Goal: Transaction & Acquisition: Subscribe to service/newsletter

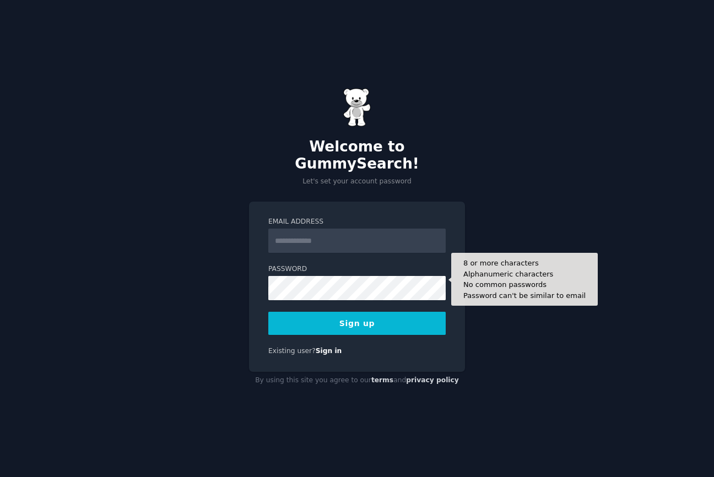
click at [351, 241] on input "Email Address" at bounding box center [356, 241] width 177 height 24
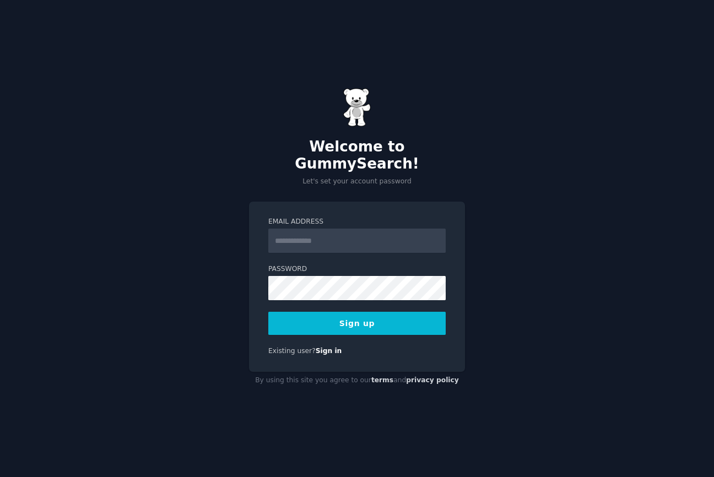
type input "**********"
click at [355, 312] on button "Sign up" at bounding box center [356, 323] width 177 height 23
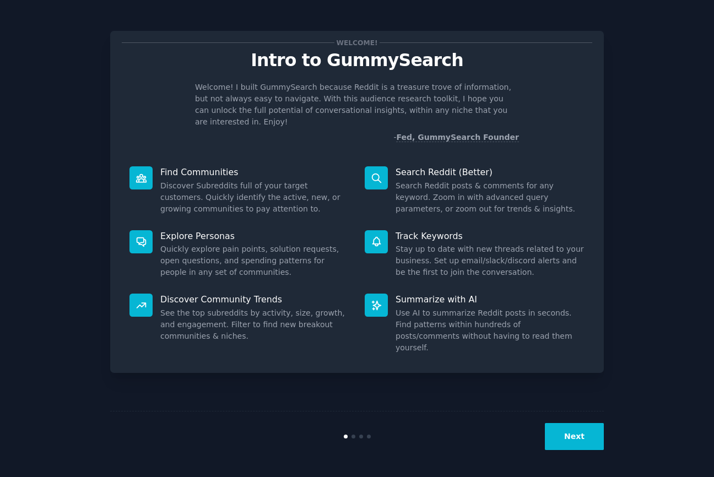
click at [601, 435] on button "Next" at bounding box center [574, 436] width 59 height 27
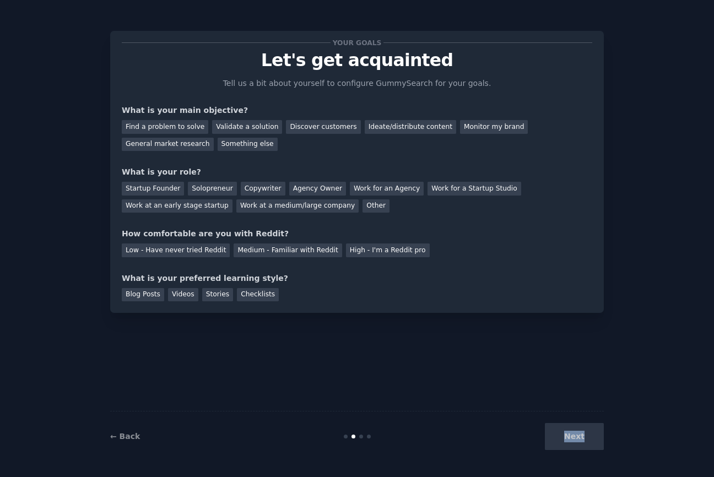
click at [601, 435] on div "Next" at bounding box center [521, 436] width 165 height 27
click at [338, 273] on div "What is your preferred learning style?" at bounding box center [357, 279] width 470 height 12
click at [325, 259] on div "Your goals Let's get acquainted Tell us a bit about yourself to configure Gummy…" at bounding box center [357, 171] width 470 height 259
click at [323, 258] on div "Your goals Let's get acquainted Tell us a bit about yourself to configure Gummy…" at bounding box center [357, 171] width 470 height 259
click at [318, 255] on div "Medium - Familiar with Reddit" at bounding box center [288, 250] width 108 height 14
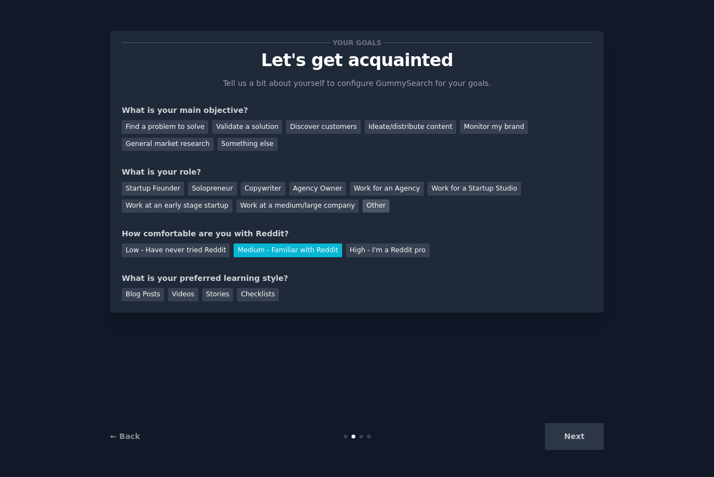
click at [361, 247] on div "High - I'm a Reddit pro" at bounding box center [388, 250] width 84 height 14
click at [362, 209] on div "Other" at bounding box center [375, 206] width 27 height 14
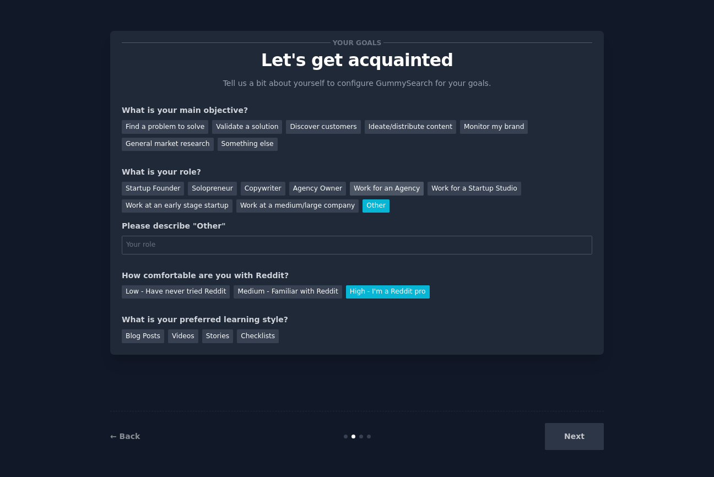
click at [361, 188] on div "Work for an Agency" at bounding box center [387, 189] width 74 height 14
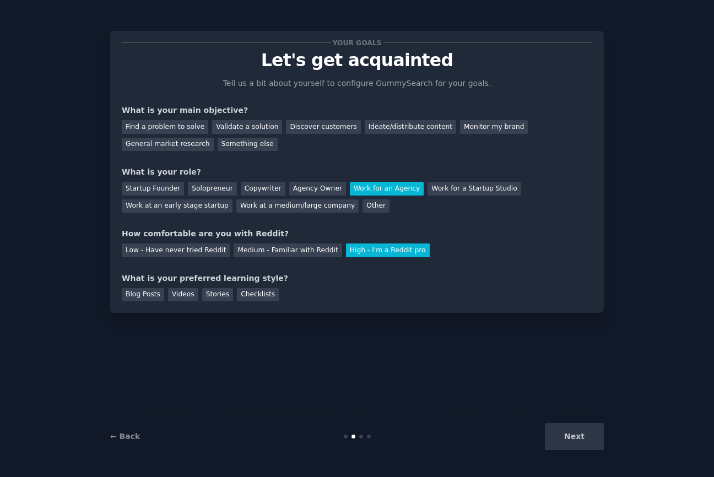
click at [400, 118] on div "Find a problem to solve Validate a solution Discover customers Ideate/distribut…" at bounding box center [357, 133] width 470 height 35
click at [400, 125] on div "Ideate/distribute content" at bounding box center [410, 127] width 91 height 14
click at [549, 452] on div "← Back Next" at bounding box center [357, 436] width 494 height 51
click at [206, 298] on div "Stories" at bounding box center [217, 295] width 31 height 14
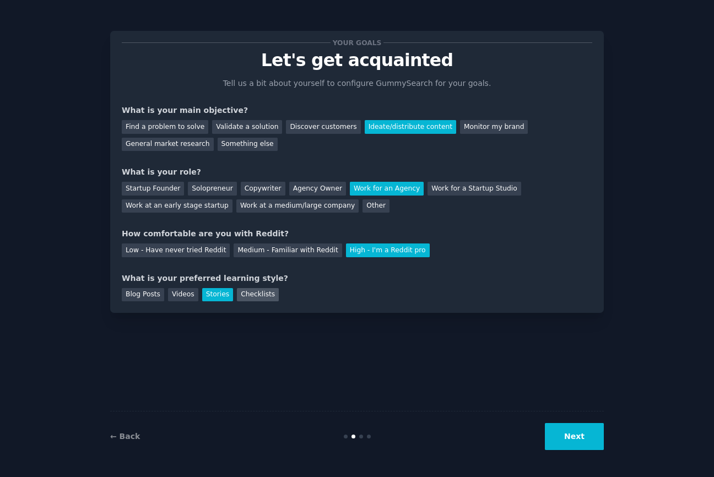
click at [268, 288] on div "Checklists" at bounding box center [258, 295] width 42 height 14
click at [502, 412] on div "← Back Next" at bounding box center [357, 436] width 494 height 51
click at [573, 450] on button "Next" at bounding box center [574, 436] width 59 height 27
click at [573, 450] on div "Next" at bounding box center [521, 436] width 165 height 27
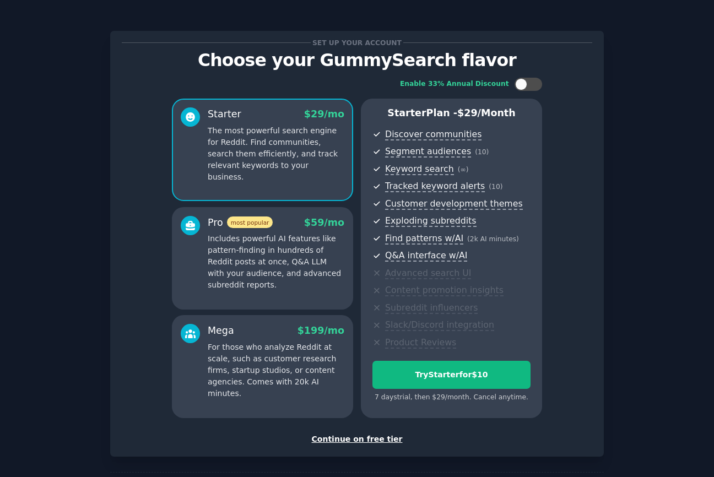
click at [365, 459] on div "Set up your account Choose your GummySearch flavor Enable 33% Annual Discount S…" at bounding box center [357, 261] width 494 height 492
click at [370, 432] on div "Set up your account Choose your GummySearch flavor Enable 33% Annual Discount S…" at bounding box center [357, 243] width 470 height 403
click at [370, 441] on div "Continue on free tier" at bounding box center [357, 440] width 470 height 12
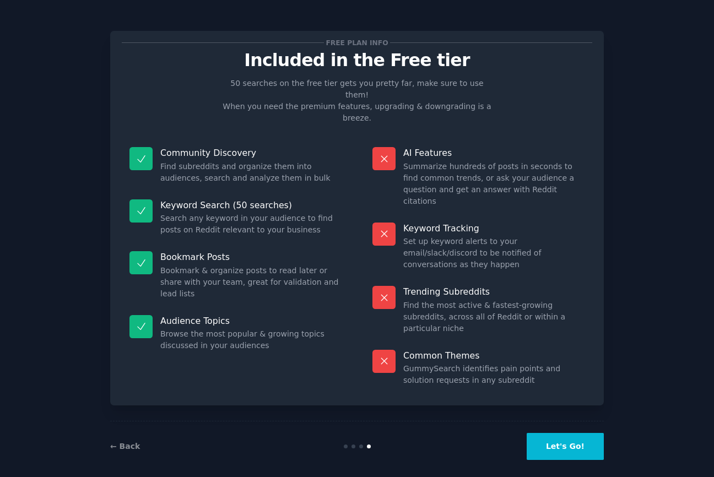
click at [611, 450] on div "Free plan info Included in the Free tier 50 searches on the free tier gets you …" at bounding box center [356, 243] width 683 height 456
click at [603, 443] on button "Let's Go!" at bounding box center [565, 446] width 77 height 27
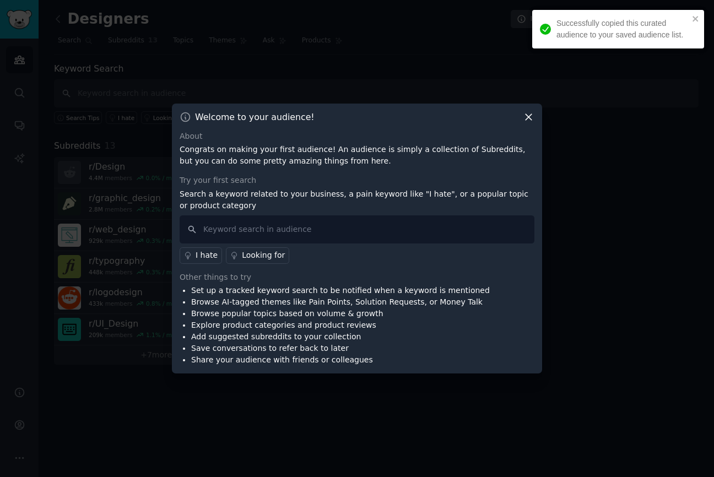
click at [589, 456] on div at bounding box center [357, 238] width 714 height 477
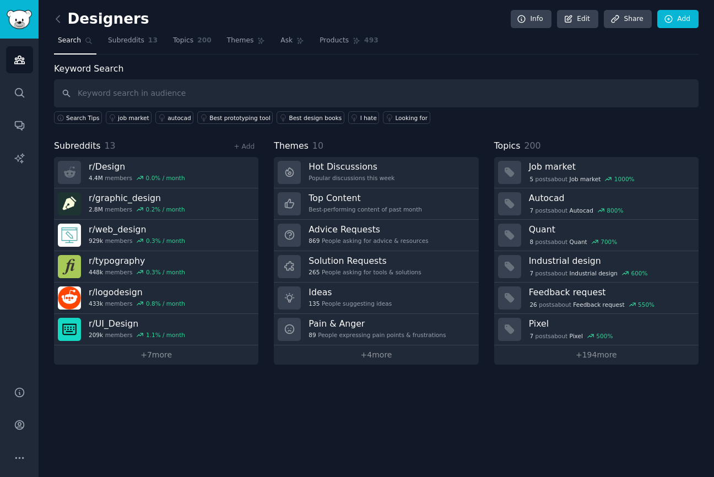
drag, startPoint x: 421, startPoint y: 464, endPoint x: 395, endPoint y: -10, distance: 474.5
click at [395, 0] on html "Successfully copied this curated audience to your saved audience list. Audience…" at bounding box center [357, 238] width 714 height 477
click at [382, 71] on div "Keyword Search Search Tips job market autocad Best prototyping tool Best design…" at bounding box center [376, 93] width 645 height 62
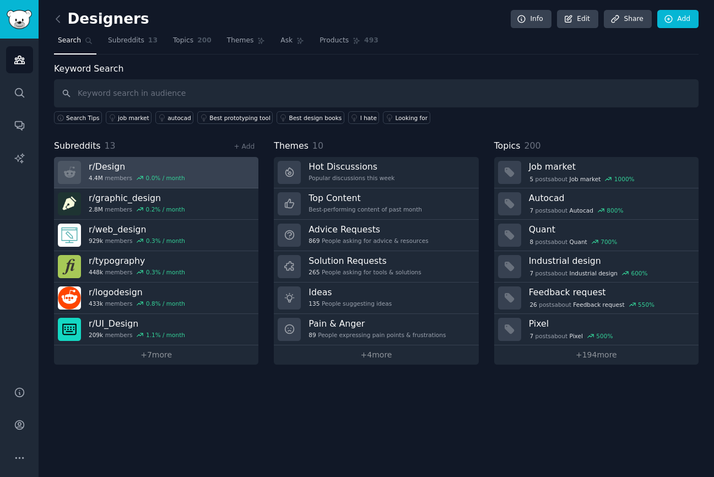
drag, startPoint x: 229, startPoint y: 398, endPoint x: 245, endPoint y: 156, distance: 242.4
click at [245, 156] on div "Designers Info Edit Share Add Search Subreddits 13 Topics 200 Themes Ask Produc…" at bounding box center [376, 238] width 675 height 477
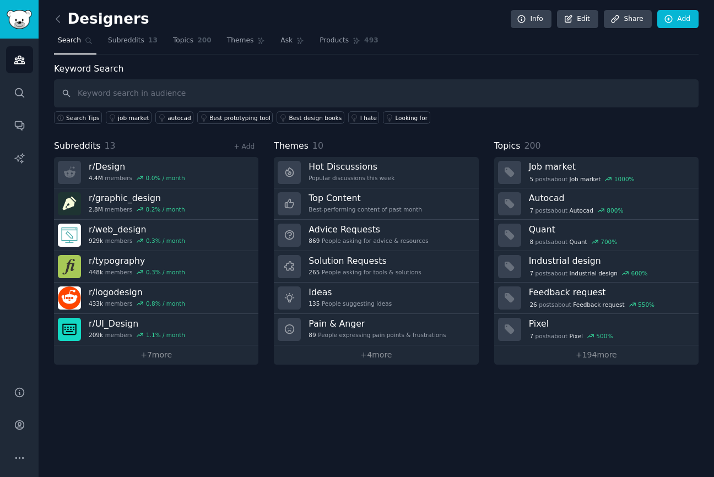
drag, startPoint x: 208, startPoint y: 143, endPoint x: 306, endPoint y: 128, distance: 99.7
click at [221, 477] on div at bounding box center [357, 477] width 714 height 0
click at [306, 128] on div "Keyword Search Search Tips job market autocad Best prototyping tool Best design…" at bounding box center [376, 213] width 645 height 302
drag, startPoint x: 306, startPoint y: 128, endPoint x: 367, endPoint y: 410, distance: 288.5
click at [367, 410] on div "Designers Info Edit Share Add Search Subreddits 13 Topics 200 Themes Ask Produc…" at bounding box center [376, 238] width 675 height 477
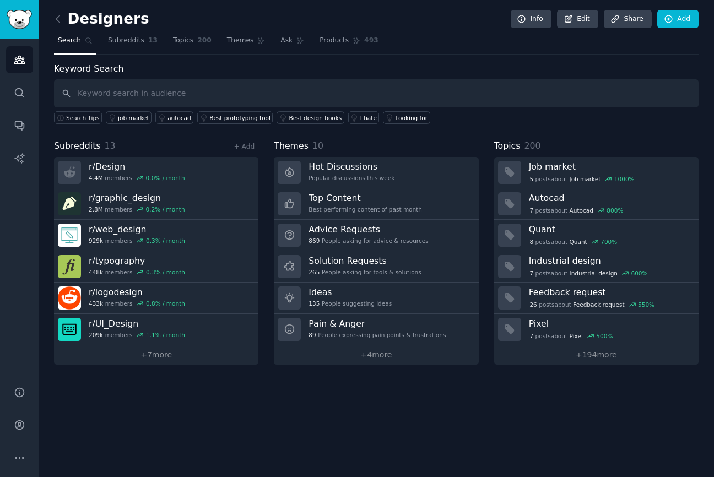
click at [367, 410] on div "Designers Info Edit Share Add Search Subreddits 13 Topics 200 Themes Ask Produc…" at bounding box center [376, 238] width 675 height 477
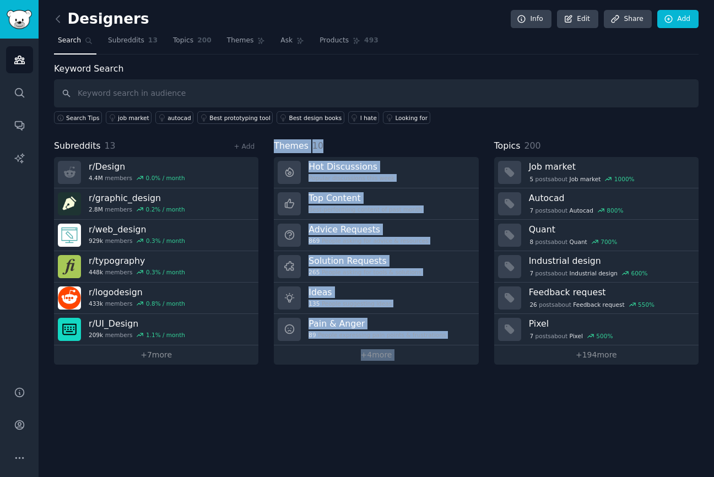
drag, startPoint x: 367, startPoint y: 410, endPoint x: 277, endPoint y: 149, distance: 275.6
click at [277, 149] on div "Designers Info Edit Share Add Search Subreddits 13 Topics 200 Themes Ask Produc…" at bounding box center [376, 238] width 675 height 477
click at [277, 149] on span "Themes" at bounding box center [291, 146] width 35 height 14
drag, startPoint x: 55, startPoint y: 149, endPoint x: 543, endPoint y: 393, distance: 545.7
click at [543, 393] on div "Designers Info Edit Share Add Search Subreddits 13 Topics 200 Themes Ask Produc…" at bounding box center [376, 238] width 675 height 477
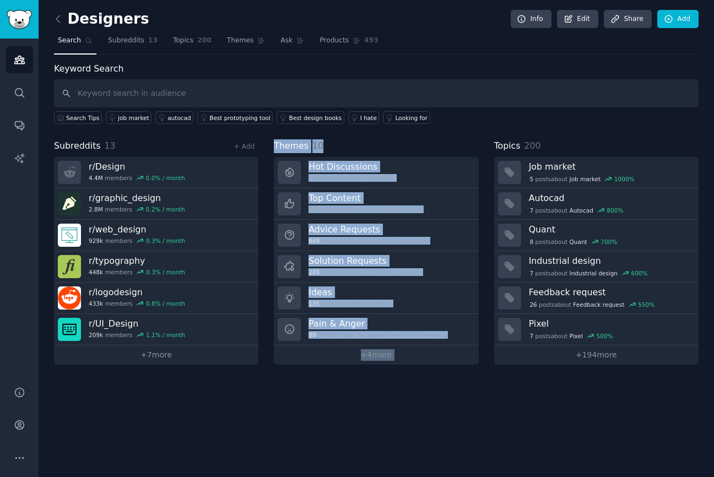
click at [543, 393] on div "Designers Info Edit Share Add Search Subreddits 13 Topics 200 Themes Ask Produc…" at bounding box center [376, 238] width 675 height 477
drag, startPoint x: 543, startPoint y: 392, endPoint x: 49, endPoint y: 116, distance: 565.7
click at [49, 116] on div "Designers Info Edit Share Add Search Subreddits 13 Topics 200 Themes Ask Produc…" at bounding box center [376, 238] width 675 height 477
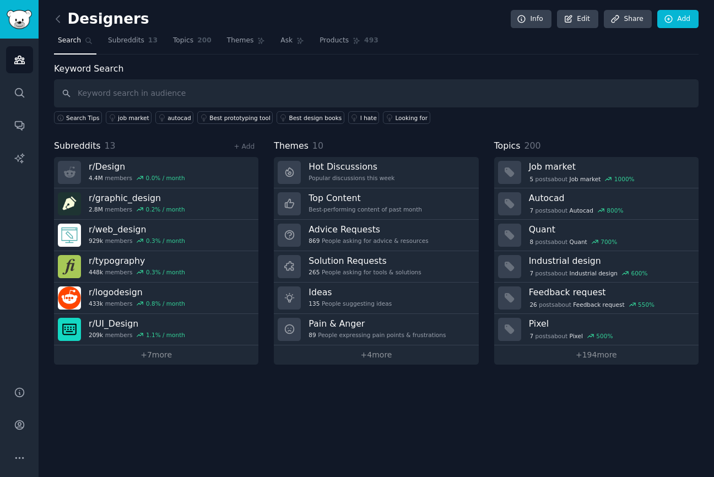
click at [49, 116] on div "Designers Info Edit Share Add Search Subreddits 13 Topics 200 Themes Ask Produc…" at bounding box center [376, 238] width 675 height 477
drag, startPoint x: 51, startPoint y: 117, endPoint x: 576, endPoint y: 385, distance: 588.6
click at [576, 385] on div "Designers Info Edit Share Add Search Subreddits 13 Topics 200 Themes Ask Produc…" at bounding box center [376, 238] width 675 height 477
click at [596, 362] on link "+ 194 more" at bounding box center [596, 354] width 204 height 19
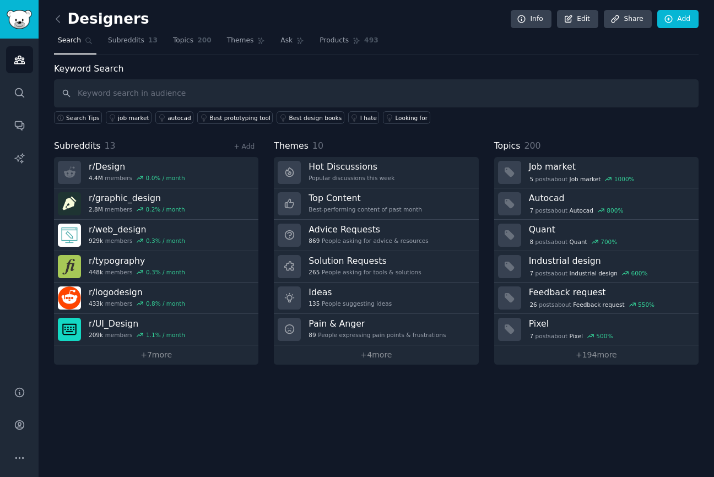
click at [260, 380] on div "Designers Info Edit Share Add Search Subreddits 13 Topics 200 Themes Ask Produc…" at bounding box center [376, 238] width 675 height 477
click at [272, 421] on div "Designers Info Edit Share Add Search Subreddits 13 Topics 200 Themes Ask Produc…" at bounding box center [376, 238] width 675 height 477
drag, startPoint x: 269, startPoint y: 404, endPoint x: 268, endPoint y: 174, distance: 230.3
click at [268, 174] on div "Designers Info Edit Share Add Search Subreddits 13 Topics 200 Themes Ask Produc…" at bounding box center [376, 238] width 675 height 477
click at [268, 174] on div "Subreddits 13 + Add r/ Design 4.4M members 0.0 % / month r/ graphic_design 2.8M…" at bounding box center [376, 251] width 645 height 225
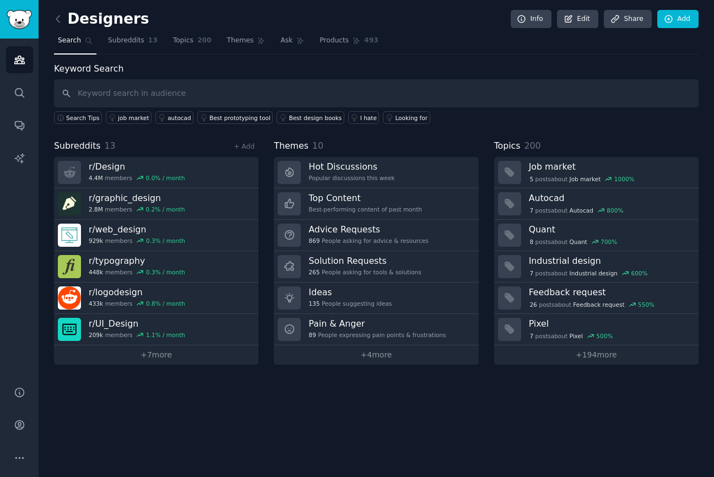
drag, startPoint x: 269, startPoint y: 212, endPoint x: 290, endPoint y: 401, distance: 189.6
click at [290, 401] on div "Designers Info Edit Share Add Search Subreddits 13 Topics 200 Themes Ask Produc…" at bounding box center [376, 238] width 675 height 477
drag, startPoint x: 290, startPoint y: 401, endPoint x: 280, endPoint y: 149, distance: 252.5
click at [280, 149] on div "Designers Info Edit Share Add Search Subreddits 13 Topics 200 Themes Ask Produc…" at bounding box center [376, 238] width 675 height 477
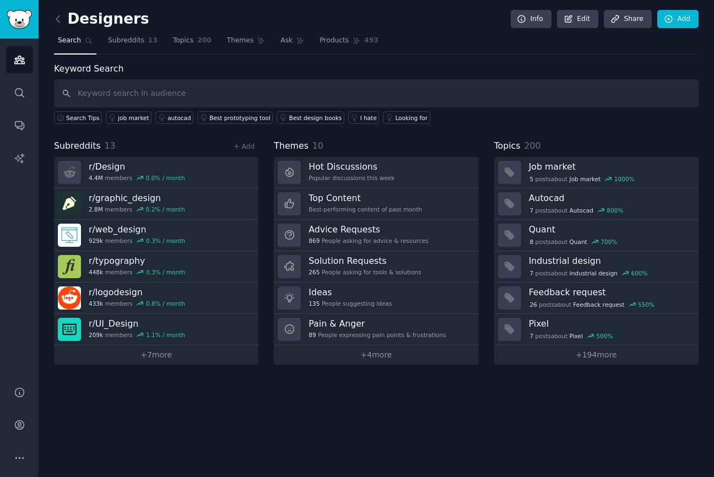
click at [280, 149] on span "Themes" at bounding box center [291, 146] width 35 height 14
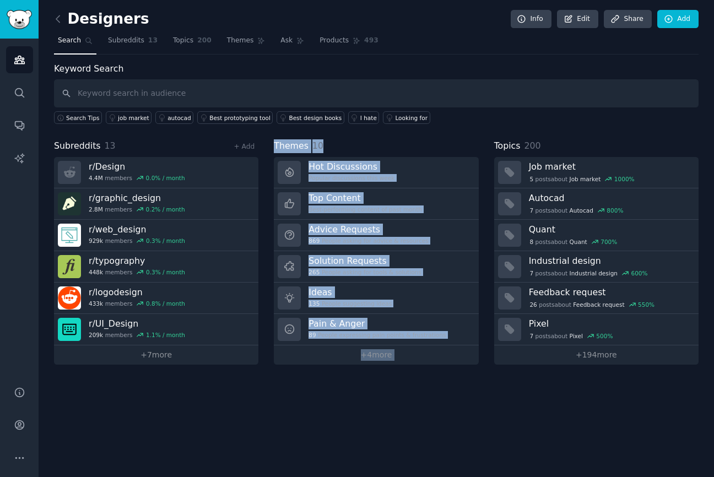
drag, startPoint x: 280, startPoint y: 149, endPoint x: 374, endPoint y: 371, distance: 241.2
click at [374, 371] on div "Designers Info Edit Share Add Search Subreddits 13 Topics 200 Themes Ask Produc…" at bounding box center [376, 238] width 675 height 477
drag, startPoint x: 374, startPoint y: 371, endPoint x: 273, endPoint y: 153, distance: 240.3
click at [273, 153] on div "Designers Info Edit Share Add Search Subreddits 13 Topics 200 Themes Ask Produc…" at bounding box center [376, 238] width 675 height 477
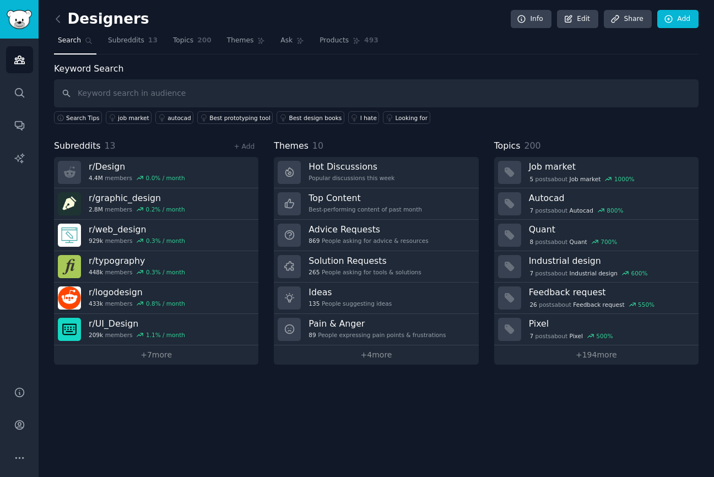
click at [273, 153] on div "Subreddits 13 + Add r/ Design 4.4M members 0.0 % / month r/ graphic_design 2.8M…" at bounding box center [376, 251] width 645 height 225
drag, startPoint x: 272, startPoint y: 144, endPoint x: 425, endPoint y: 386, distance: 286.0
click at [425, 386] on div "Designers Info Edit Share Add Search Subreddits 13 Topics 200 Themes Ask Produc…" at bounding box center [376, 238] width 675 height 477
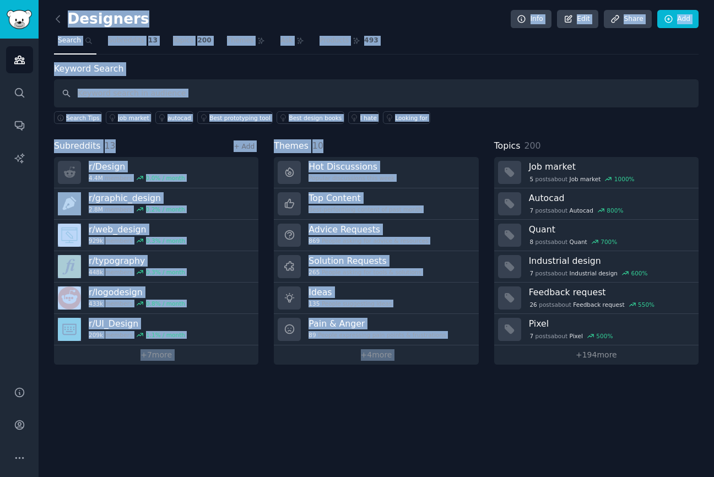
drag, startPoint x: 425, startPoint y: 386, endPoint x: 60, endPoint y: 10, distance: 524.0
click at [60, 11] on div "Designers Info Edit Share Add Search Subreddits 13 Topics 200 Themes Ask Produc…" at bounding box center [376, 238] width 675 height 477
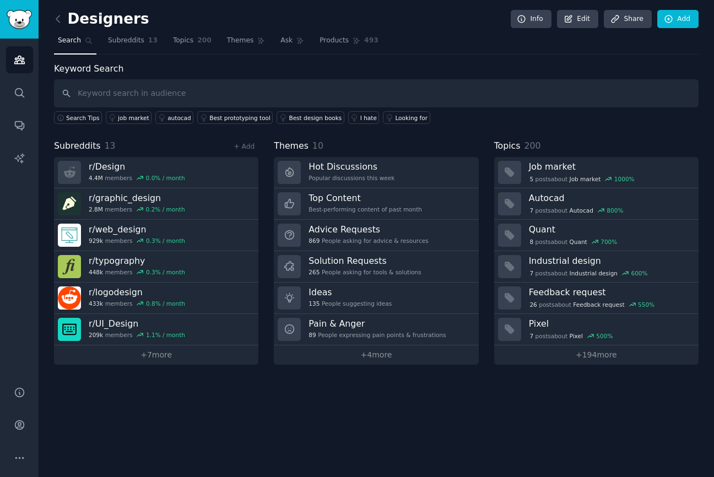
click at [69, 10] on h2 "Designers" at bounding box center [101, 19] width 95 height 18
drag, startPoint x: 69, startPoint y: 10, endPoint x: 641, endPoint y: 418, distance: 701.5
click at [641, 418] on div "Designers Info Edit Share Add Search Subreddits 13 Topics 200 Themes Ask Produc…" at bounding box center [376, 238] width 675 height 477
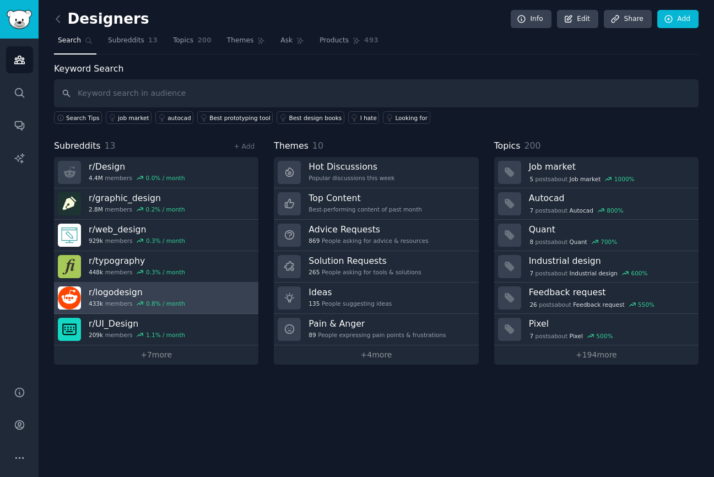
drag, startPoint x: 641, startPoint y: 419, endPoint x: 192, endPoint y: 309, distance: 461.8
click at [194, 324] on div "Designers Info Edit Share Add Search Subreddits 13 Topics 200 Themes Ask Produc…" at bounding box center [376, 238] width 675 height 477
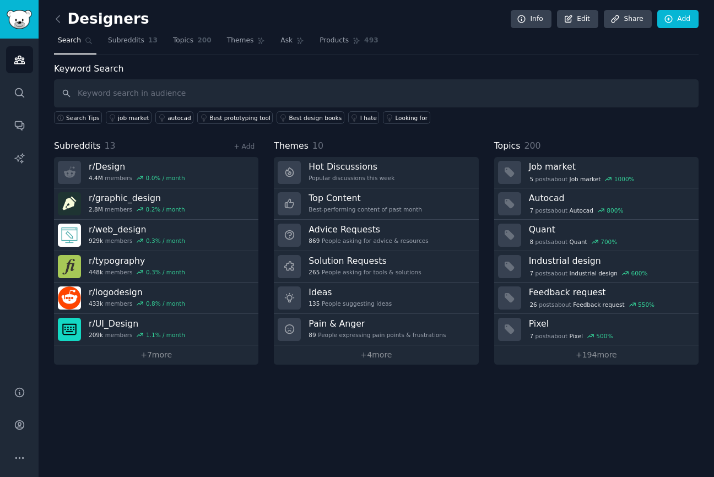
click at [266, 355] on div "Subreddits 13 + Add r/ Design 4.4M members 0.0 % / month r/ graphic_design 2.8M…" at bounding box center [376, 251] width 645 height 225
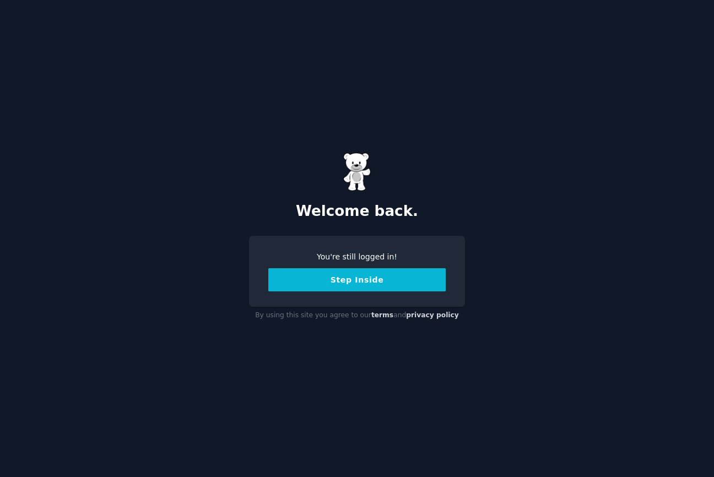
click at [344, 285] on button "Step Inside" at bounding box center [356, 279] width 177 height 23
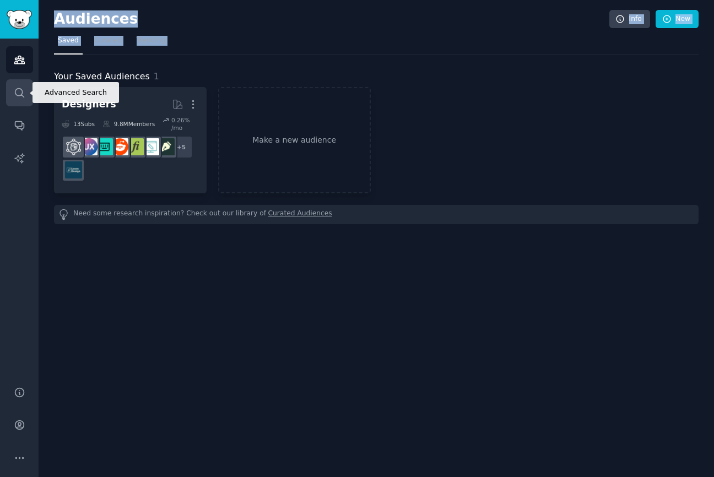
drag, startPoint x: 0, startPoint y: 0, endPoint x: 26, endPoint y: 104, distance: 107.4
click at [26, 104] on div "Advanced Search Audiences Search Conversations AI Reports Help Account More Aud…" at bounding box center [357, 238] width 714 height 477
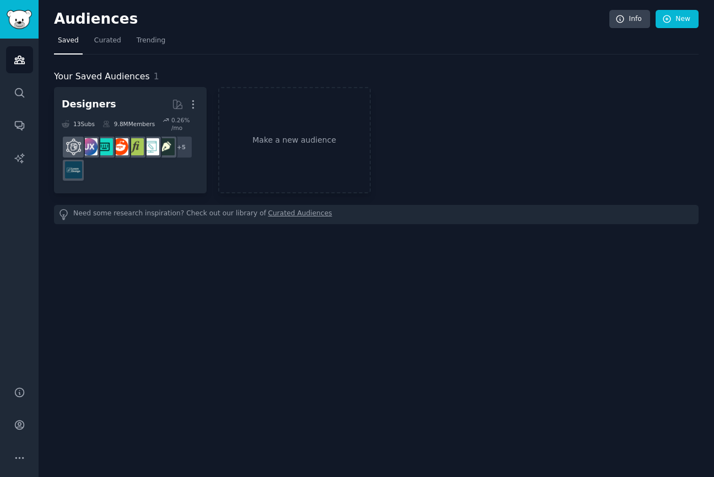
click at [149, 268] on div "Audiences Info New Saved Curated Trending Your Saved Audiences 1 Designers More…" at bounding box center [376, 238] width 675 height 477
click at [31, 95] on link "Search" at bounding box center [19, 92] width 27 height 27
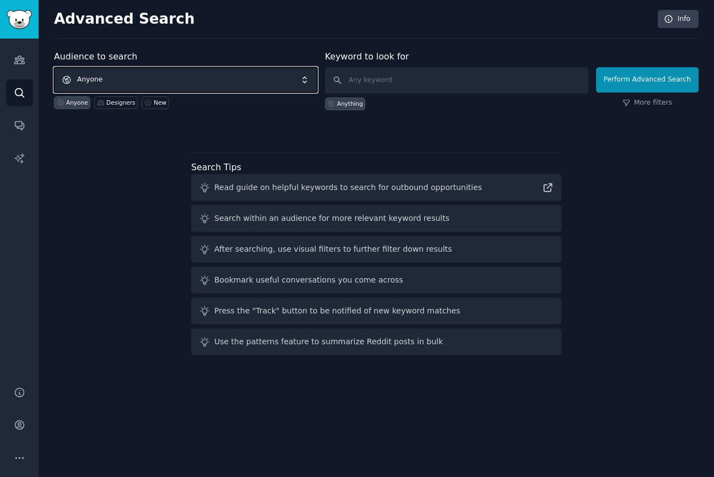
click at [166, 83] on span "Anyone" at bounding box center [185, 79] width 263 height 25
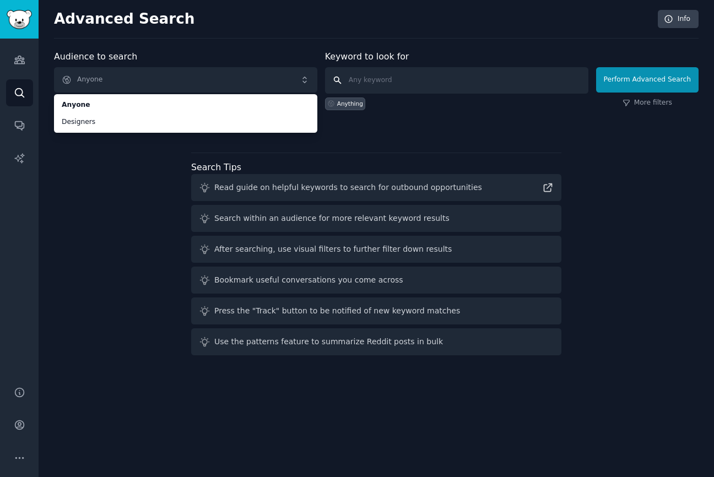
click at [330, 82] on input "text" at bounding box center [456, 80] width 263 height 26
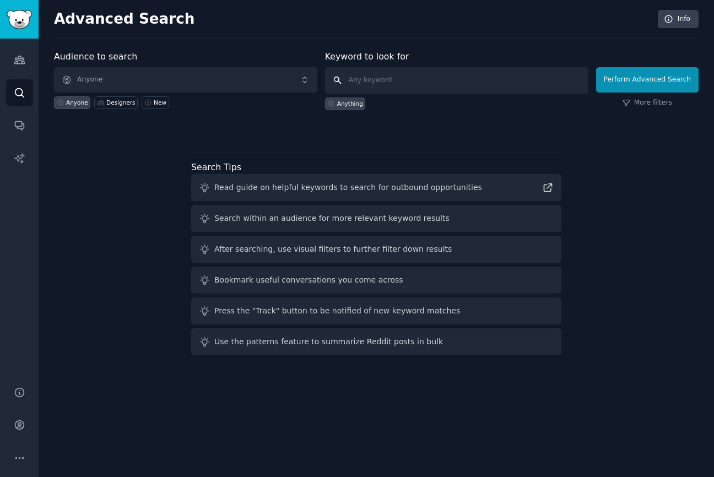
click at [345, 81] on input "text" at bounding box center [456, 80] width 263 height 26
type input "g"
type input "missing salesforce integration"
click button "Perform Advanced Search" at bounding box center [647, 79] width 102 height 25
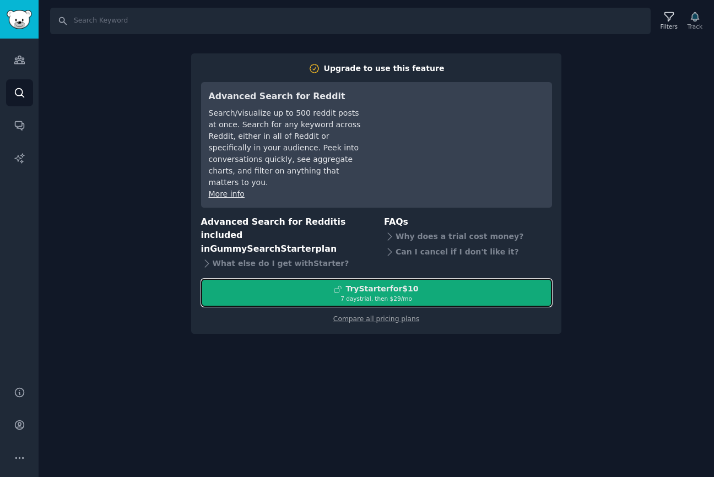
click at [357, 279] on button "Try Starter for $10 7 days trial, then $ 29 /mo" at bounding box center [376, 293] width 351 height 28
